Goal: Information Seeking & Learning: Learn about a topic

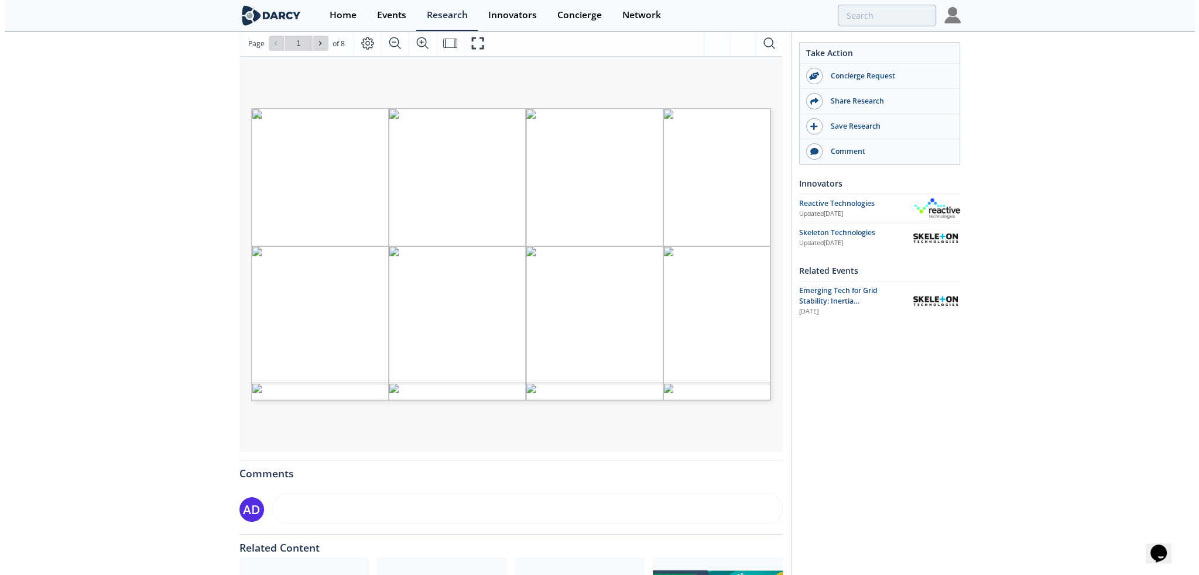
scroll to position [176, 0]
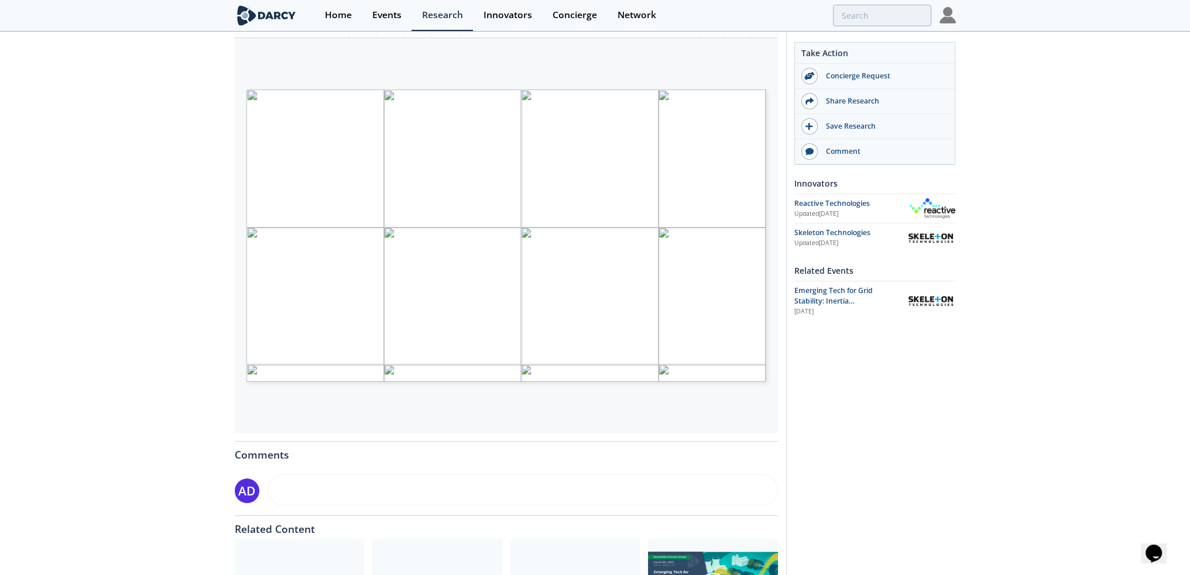
click at [150, 385] on div "[PERSON_NAME] Insights - Emerging Technology for Grid Stability Insight • Updat…" at bounding box center [595, 275] width 1190 height 836
type input "2"
click at [402, 253] on span "Page 2" at bounding box center [808, 513] width 1109 height 532
type input "3"
click at [688, 322] on span "Page 2" at bounding box center [931, 586] width 1109 height 532
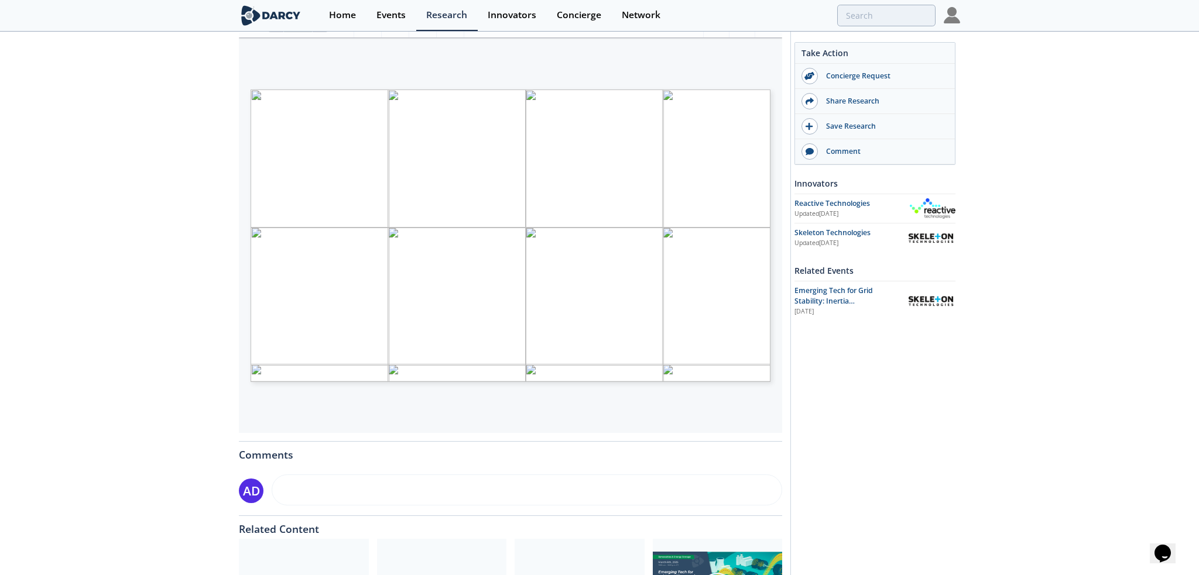
click at [532, 306] on span "Page 2" at bounding box center [931, 566] width 1109 height 532
type input "3"
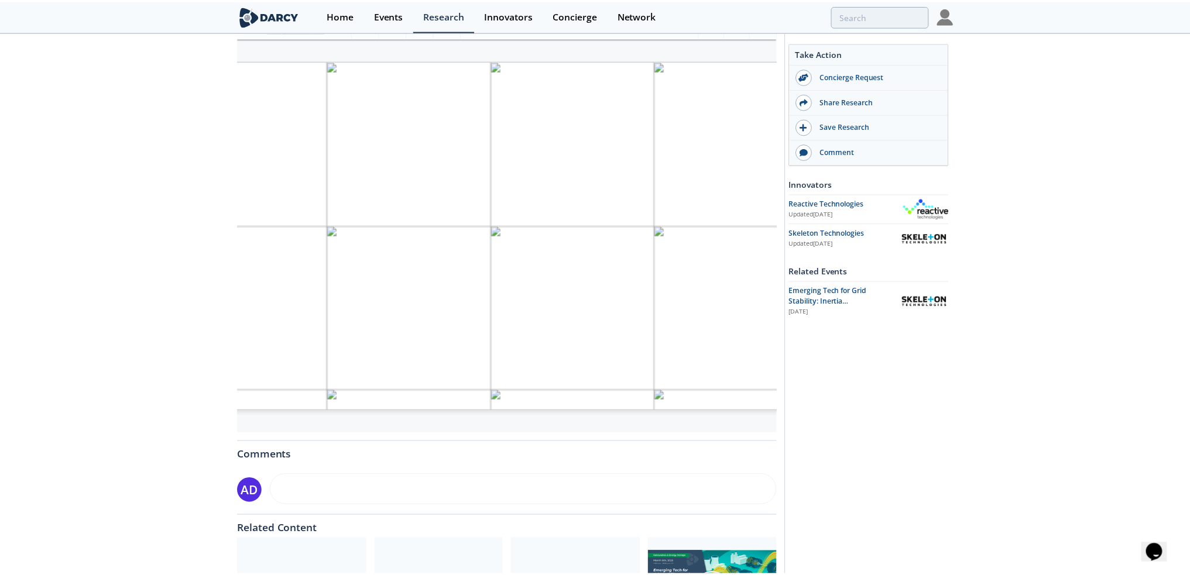
scroll to position [0, 0]
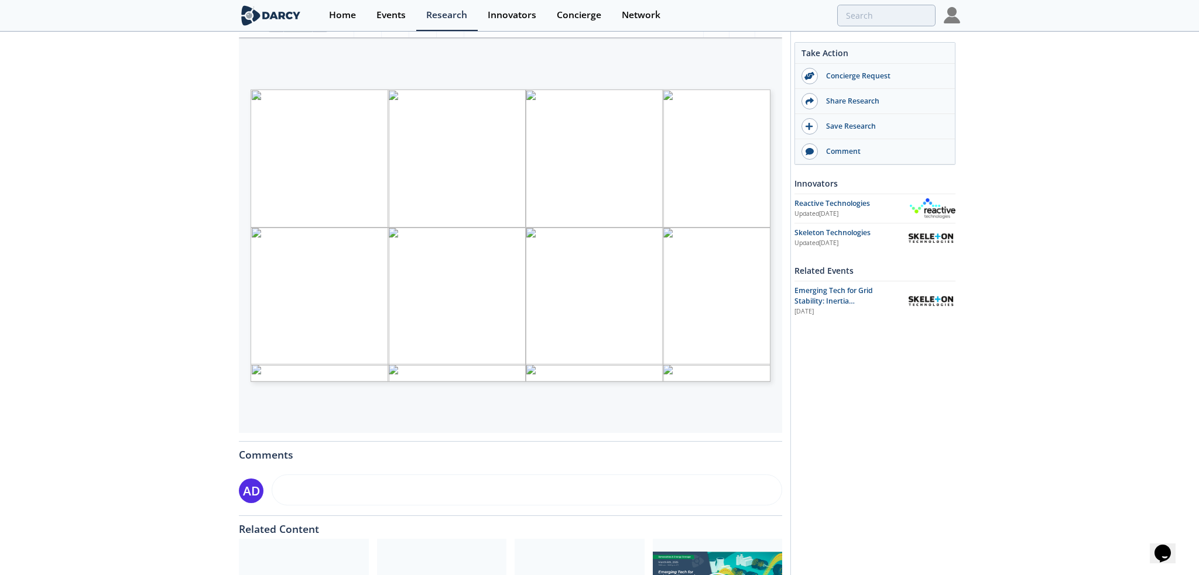
drag, startPoint x: 580, startPoint y: 282, endPoint x: 510, endPoint y: 285, distance: 69.7
click at [510, 106] on span "ENERGY TRANSITION AND ITS IMPACT ON THE PHYSICS OF THE GRID IBR PENETRATION INC…" at bounding box center [491, 98] width 481 height 16
drag, startPoint x: 475, startPoint y: 310, endPoint x: 458, endPoint y: 312, distance: 17.7
click at [619, 290] on span "Page 1" at bounding box center [817, 368] width 1109 height 532
click at [903, 438] on div "Take Action Concierge Request Share Research Save Research Comment Innovators U…" at bounding box center [871, 273] width 170 height 810
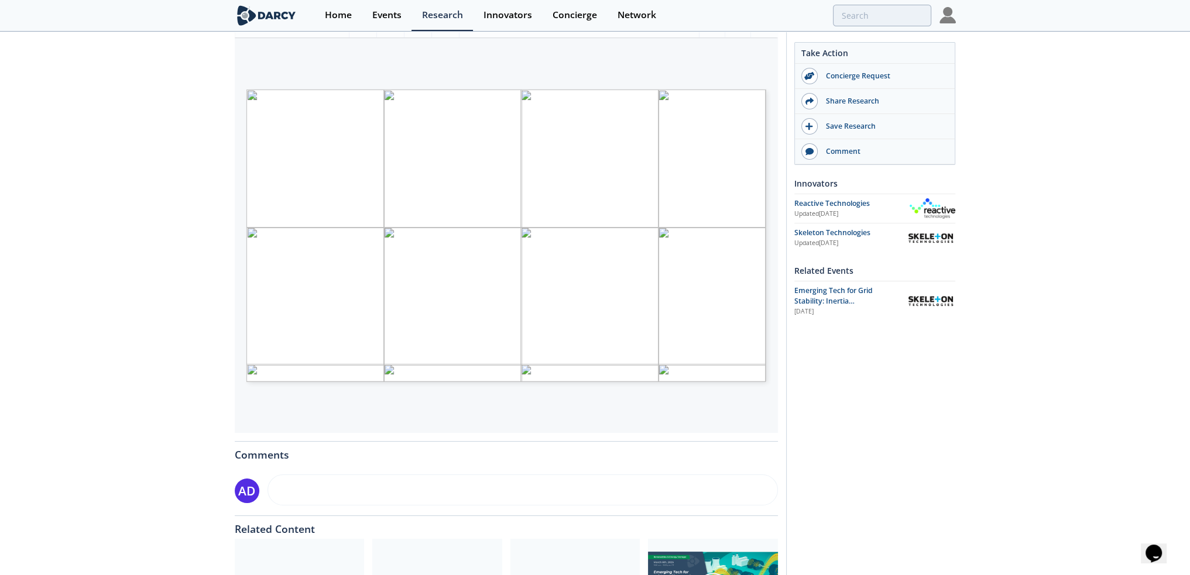
click at [87, 273] on div "[PERSON_NAME] Insights - Emerging Technology for Grid Stability Insight • Updat…" at bounding box center [595, 275] width 1190 height 836
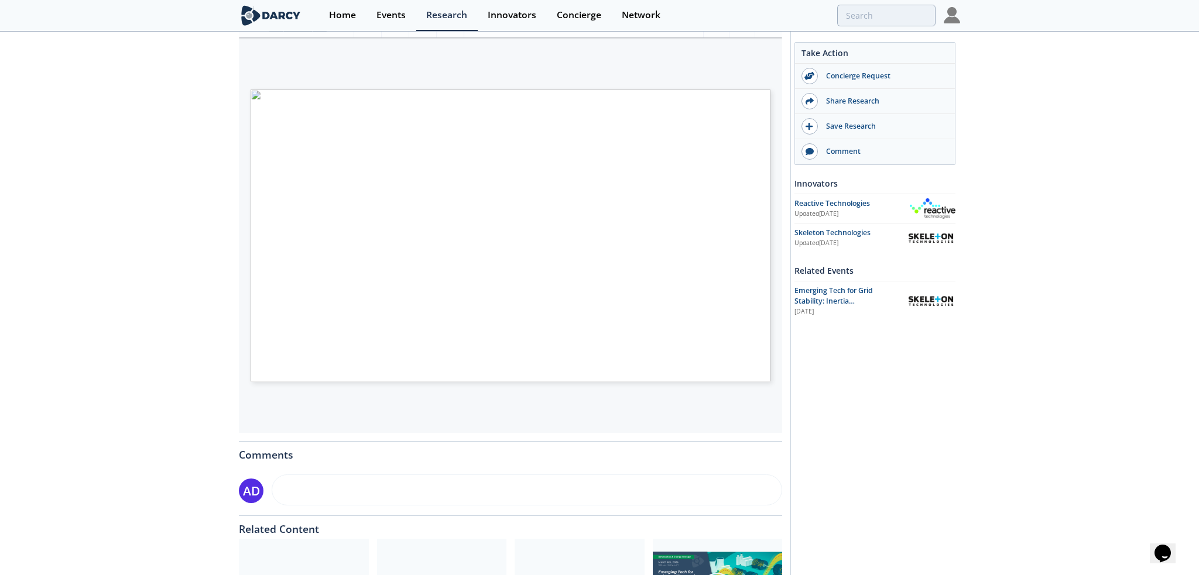
type input "3"
